Goal: Task Accomplishment & Management: Manage account settings

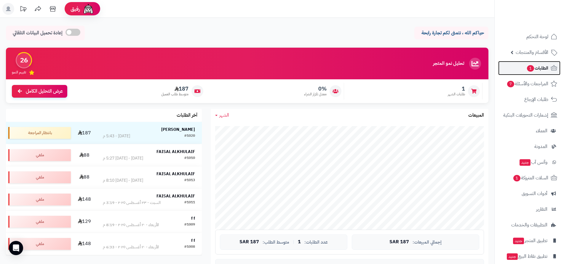
click at [531, 69] on span "1" at bounding box center [531, 68] width 8 height 7
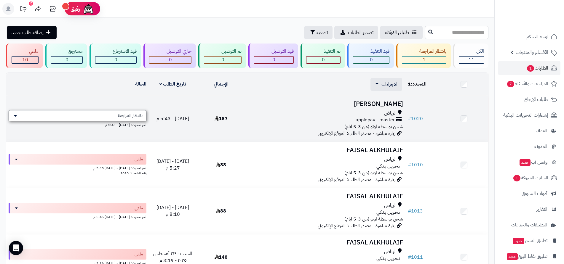
click at [19, 116] on div "بانتظار المراجعة" at bounding box center [78, 115] width 138 height 11
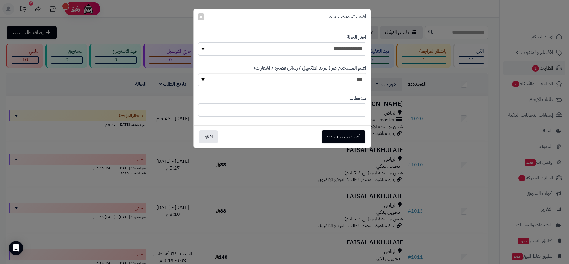
click at [228, 50] on select "**********" at bounding box center [282, 48] width 168 height 13
click at [259, 174] on div "**********" at bounding box center [284, 132] width 569 height 264
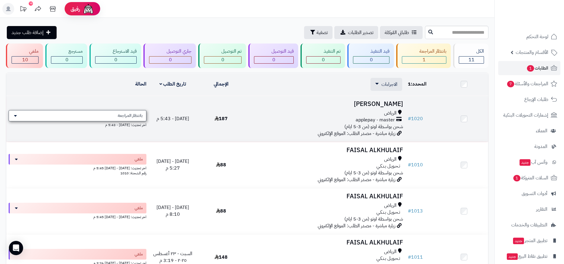
click at [88, 119] on div "بانتظار المراجعة" at bounding box center [78, 115] width 138 height 11
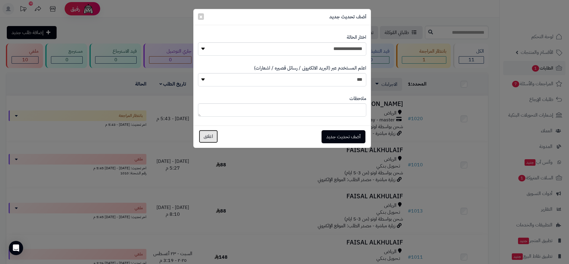
click at [206, 138] on button "اغلاق" at bounding box center [208, 136] width 19 height 13
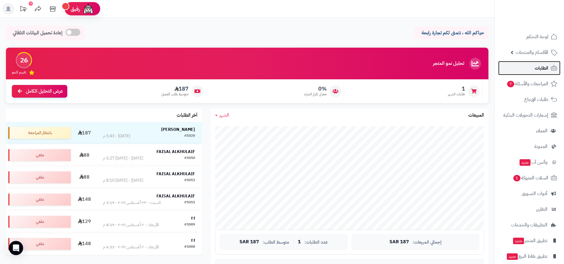
click at [534, 69] on link "الطلبات" at bounding box center [529, 68] width 62 height 14
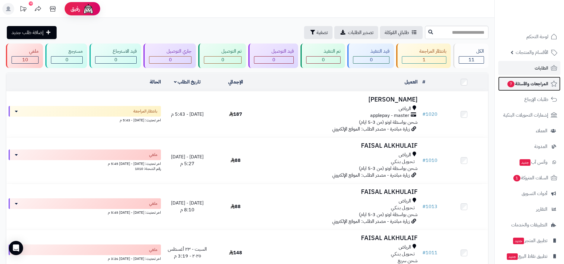
click at [515, 84] on span "المراجعات والأسئلة 7" at bounding box center [527, 84] width 41 height 8
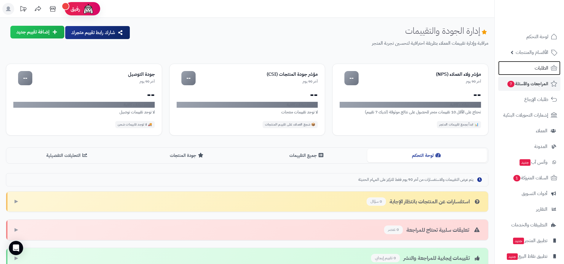
drag, startPoint x: 539, startPoint y: 70, endPoint x: 496, endPoint y: 84, distance: 45.4
click at [539, 70] on span "الطلبات" at bounding box center [542, 68] width 14 height 8
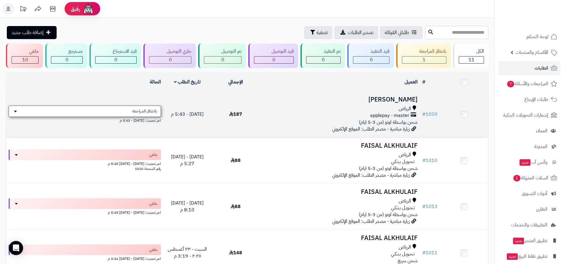
click at [123, 114] on div "بانتظار المراجعة" at bounding box center [85, 111] width 152 height 11
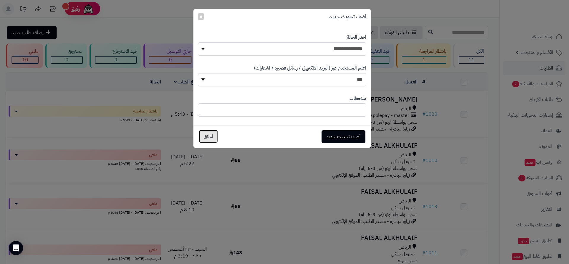
click at [210, 137] on button "اغلاق" at bounding box center [208, 136] width 19 height 13
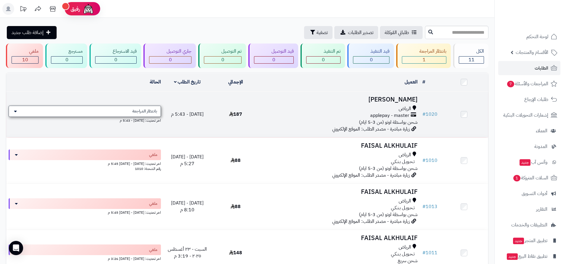
click at [15, 111] on icon at bounding box center [15, 111] width 3 height 5
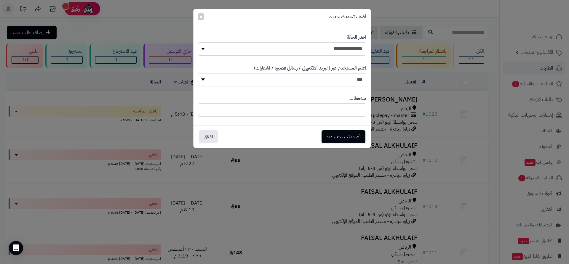
click at [286, 49] on select "**********" at bounding box center [282, 48] width 168 height 13
click at [285, 187] on div "**********" at bounding box center [284, 132] width 569 height 264
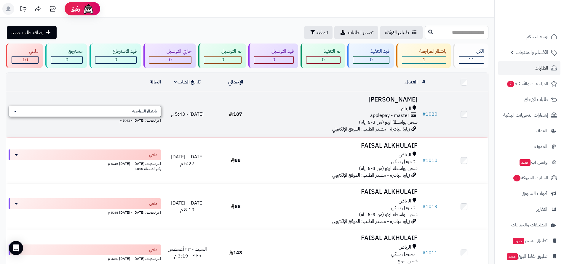
click at [20, 112] on div "بانتظار المراجعة" at bounding box center [85, 111] width 152 height 11
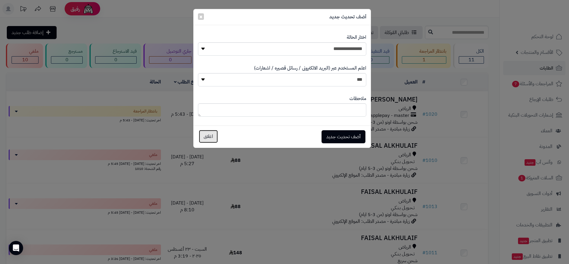
click at [207, 138] on button "اغلاق" at bounding box center [208, 136] width 19 height 13
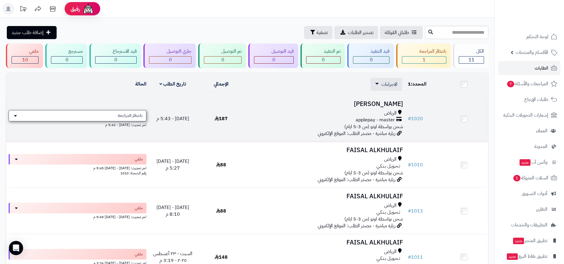
click at [84, 120] on div "بانتظار المراجعة" at bounding box center [78, 115] width 138 height 11
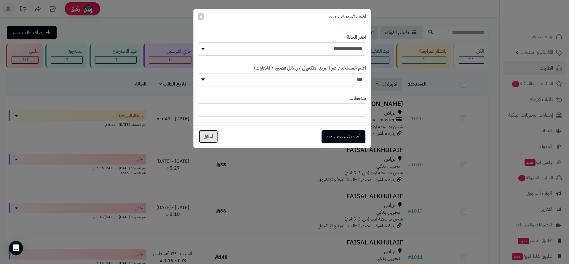
click at [210, 137] on button "اغلاق" at bounding box center [208, 136] width 19 height 13
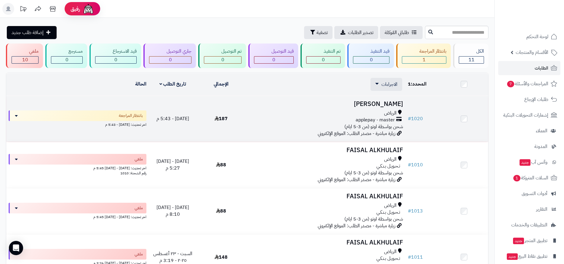
click at [390, 121] on span "applepay - master" at bounding box center [375, 120] width 39 height 7
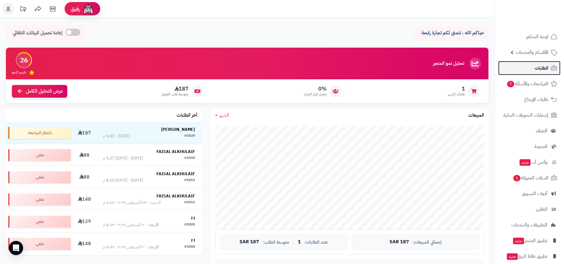
click at [544, 66] on span "الطلبات" at bounding box center [542, 68] width 14 height 8
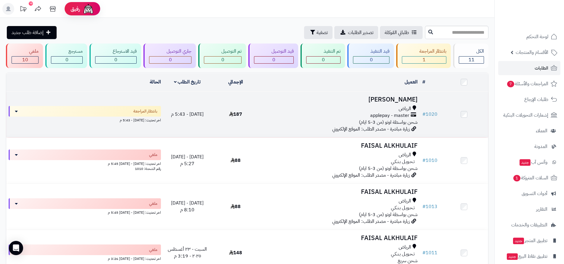
click at [383, 119] on span "شحن بواسطة اوتو (من 3-5 ايام)" at bounding box center [388, 122] width 59 height 7
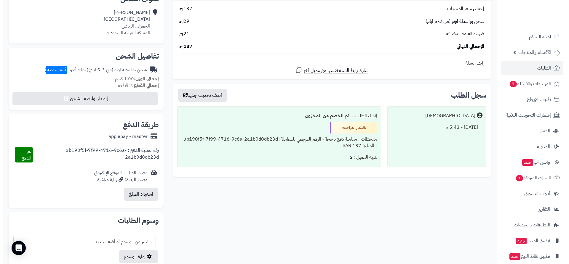
scroll to position [148, 0]
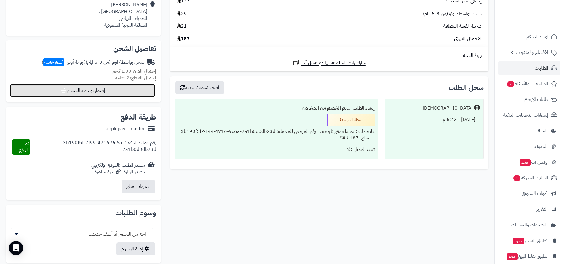
click at [92, 93] on button "إصدار بوليصة الشحن" at bounding box center [83, 90] width 146 height 13
select select "***"
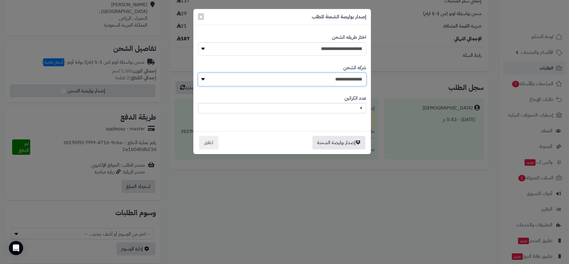
click at [286, 83] on select "**********" at bounding box center [282, 79] width 168 height 13
select select "****"
click at [198, 73] on select "**********" at bounding box center [282, 79] width 168 height 13
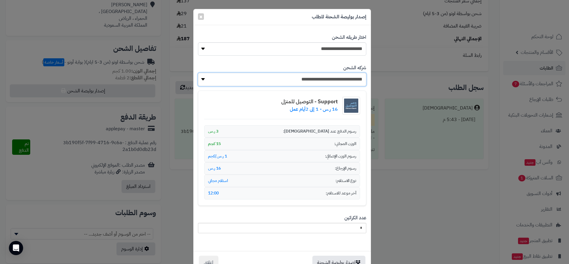
scroll to position [19, 0]
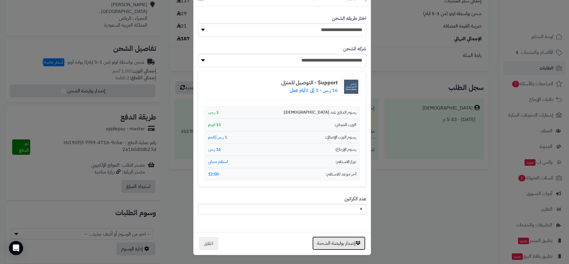
click at [346, 245] on button "إصدار بوليصة الشحنة" at bounding box center [338, 244] width 53 height 14
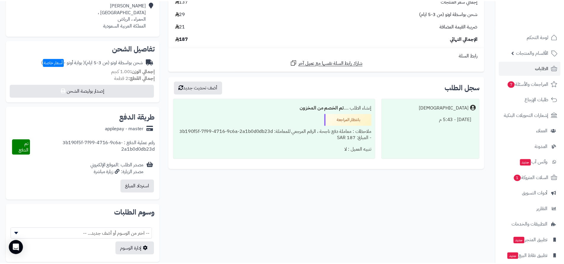
scroll to position [0, 0]
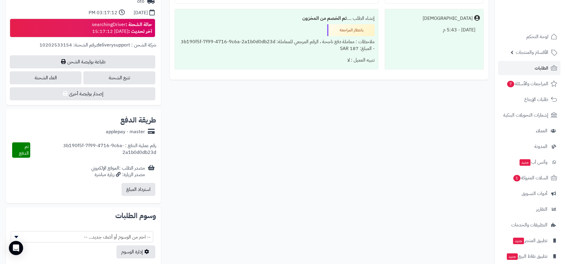
scroll to position [179, 0]
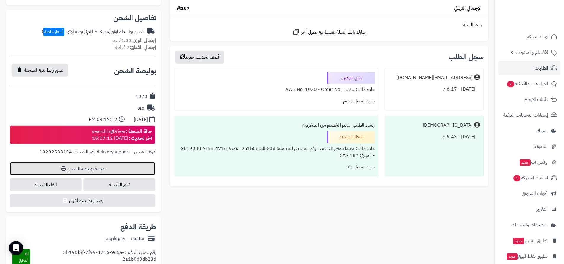
click at [99, 169] on link "طباعة بوليصة الشحن" at bounding box center [83, 168] width 146 height 13
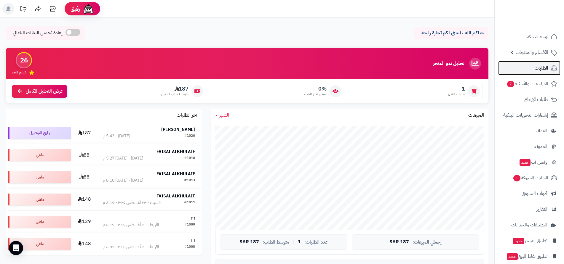
click at [539, 67] on span "الطلبات" at bounding box center [542, 68] width 14 height 8
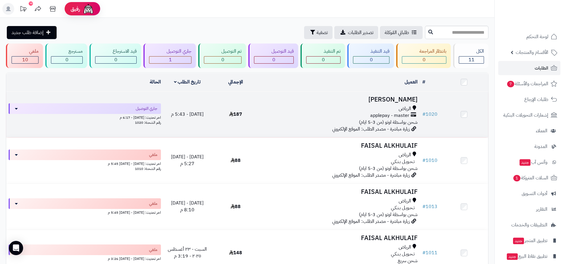
click at [151, 114] on div "اخر تحديث: [DATE] - 6:17 م" at bounding box center [85, 117] width 152 height 6
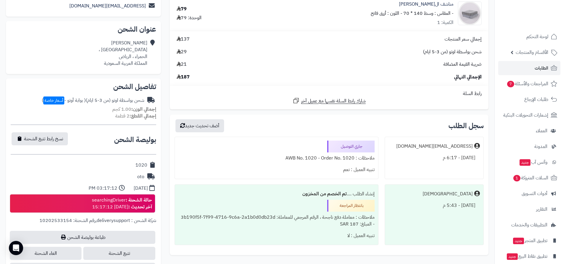
scroll to position [148, 0]
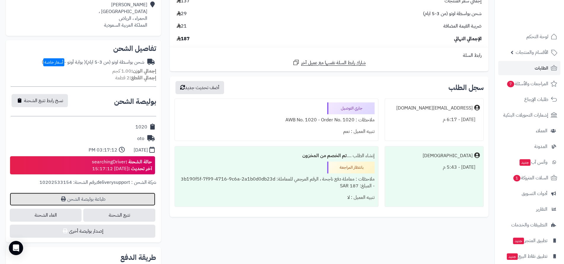
click at [94, 199] on link "طباعة بوليصة الشحن" at bounding box center [83, 199] width 146 height 13
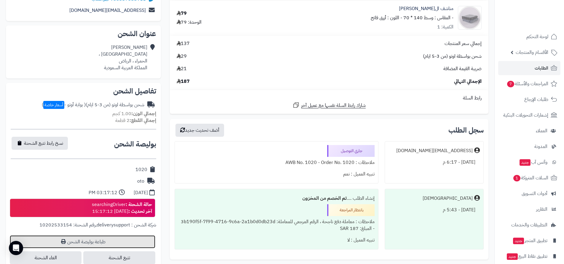
scroll to position [149, 0]
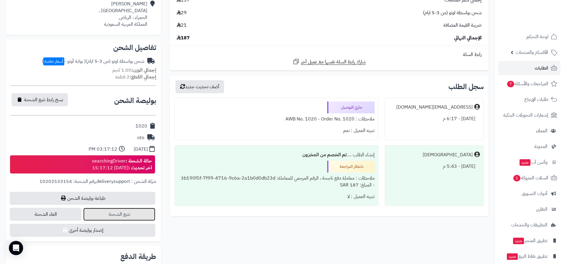
click at [130, 214] on link "تتبع الشحنة" at bounding box center [119, 214] width 72 height 13
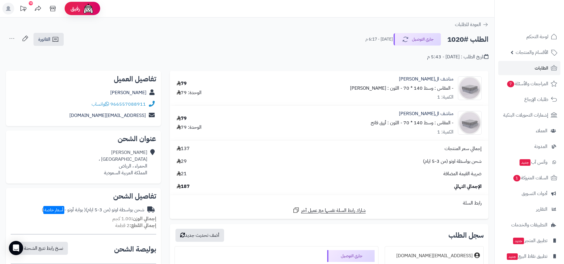
scroll to position [0, 0]
click at [47, 39] on span "الفاتورة" at bounding box center [44, 39] width 12 height 7
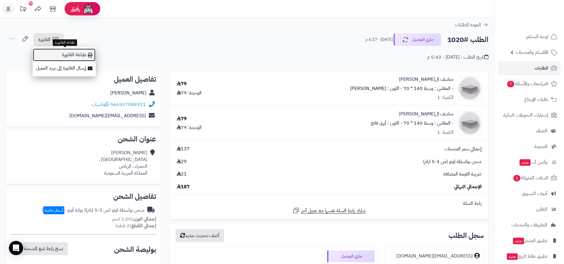
click at [65, 54] on link "طباعة الفاتورة" at bounding box center [64, 54] width 63 height 13
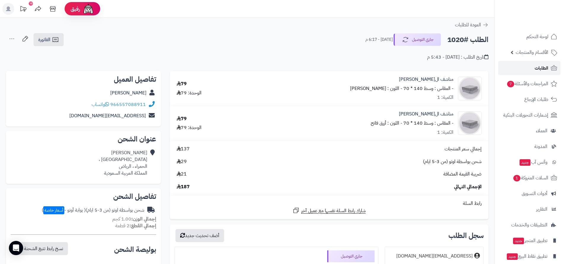
click at [543, 69] on span "الطلبات" at bounding box center [542, 68] width 14 height 8
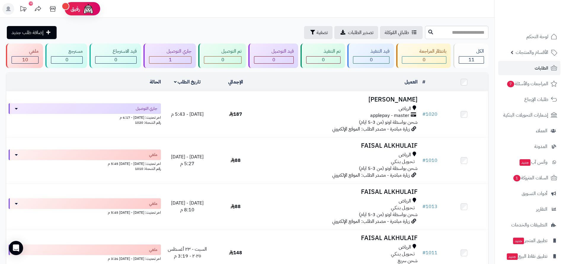
click at [114, 85] on td "الحالة" at bounding box center [84, 82] width 157 height 18
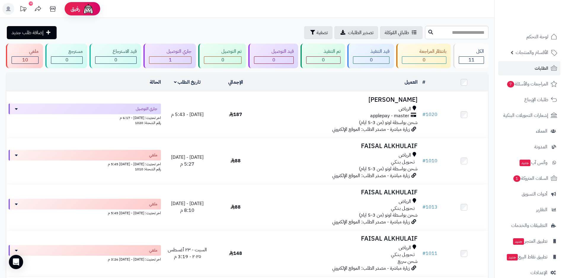
click at [122, 9] on header "رفيق ! 10 الطلبات معالجة مكتمل إرجاع المنتجات العملاء المتواجدون الان 6 عملاء م…" at bounding box center [282, 9] width 564 height 18
click at [8, 10] on icon at bounding box center [8, 9] width 5 height 5
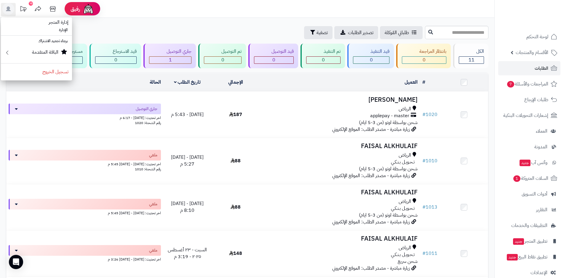
click at [108, 28] on div "طلباتي المُوكلة تصدير الطلبات تصفية إضافة طلب جديد" at bounding box center [215, 32] width 418 height 13
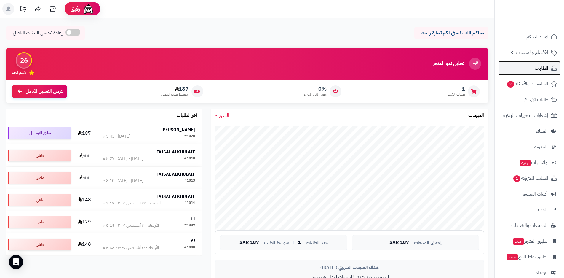
click at [545, 67] on span "الطلبات" at bounding box center [542, 68] width 14 height 8
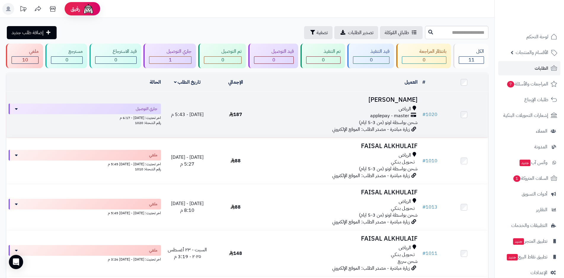
click at [116, 114] on div "اخر تحديث: [DATE] - 6:17 م" at bounding box center [85, 117] width 152 height 6
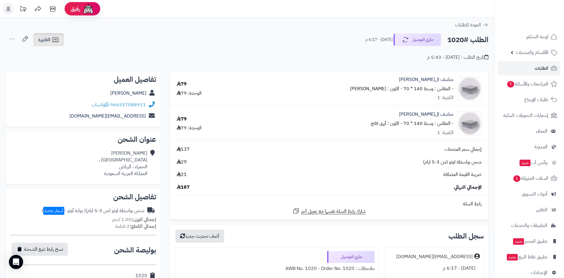
click at [50, 39] on span "الفاتورة" at bounding box center [44, 39] width 12 height 7
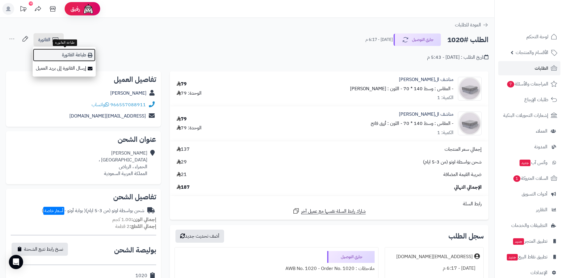
click at [78, 55] on link "طباعة الفاتورة" at bounding box center [64, 54] width 63 height 13
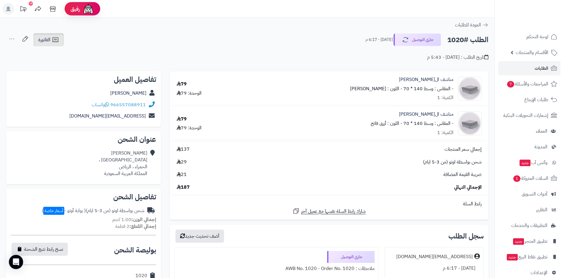
click at [56, 42] on icon at bounding box center [55, 39] width 6 height 5
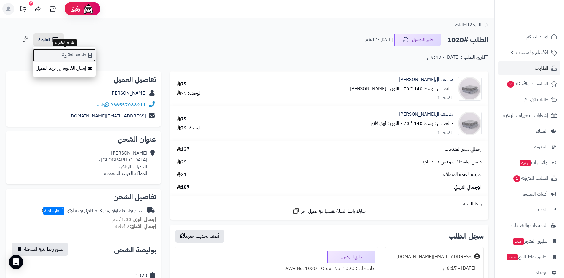
click at [81, 56] on link "طباعة الفاتورة" at bounding box center [64, 54] width 63 height 13
